Goal: Check status

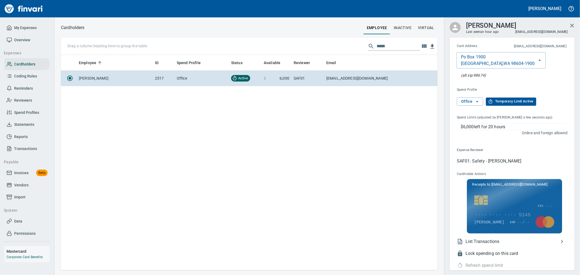
scroll to position [211, 372]
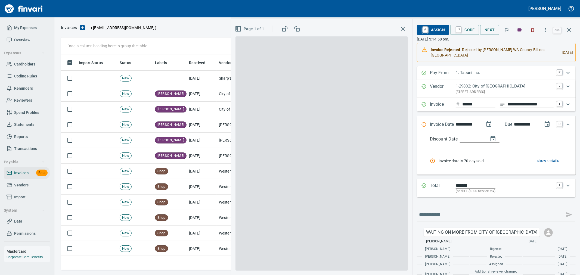
scroll to position [1, 1]
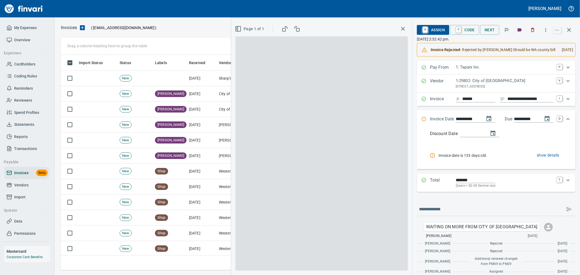
scroll to position [1, 1]
